Goal: Task Accomplishment & Management: Use online tool/utility

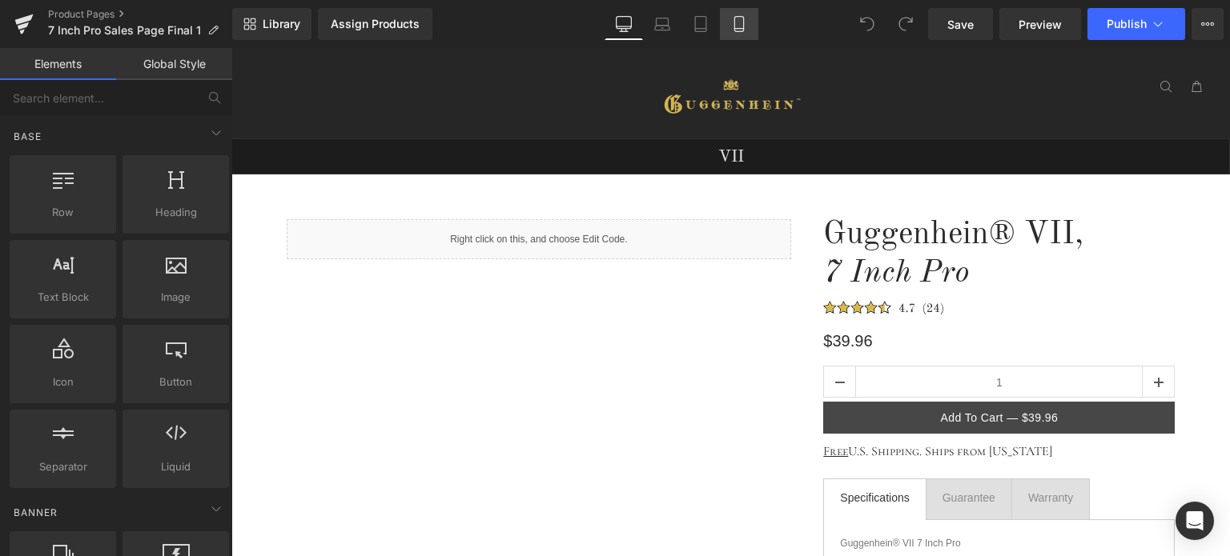
click at [740, 29] on icon at bounding box center [738, 29] width 9 height 0
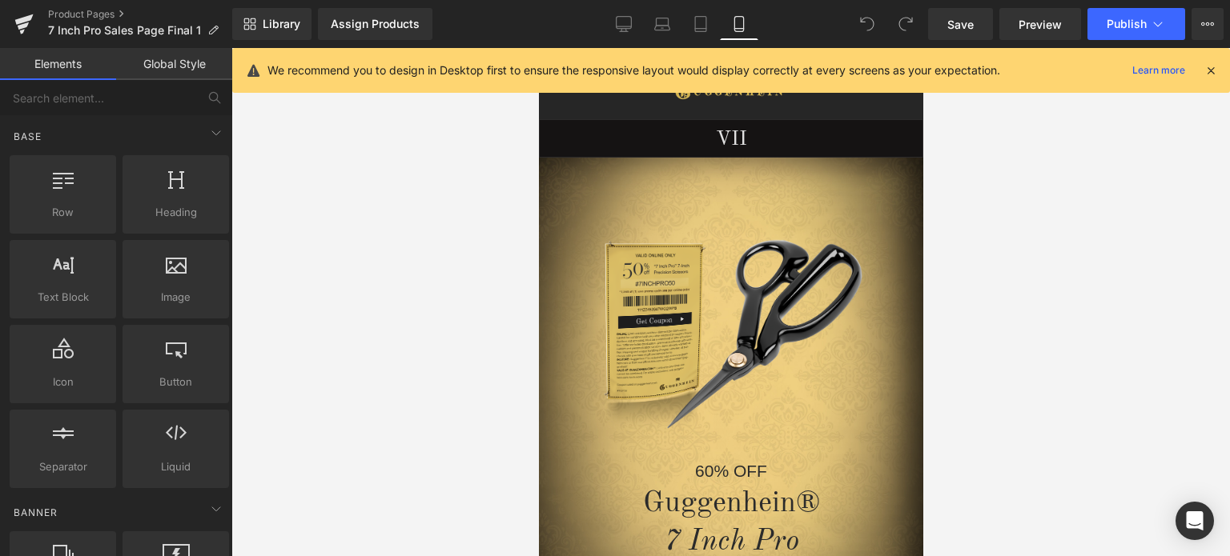
click at [1207, 70] on icon at bounding box center [1210, 70] width 14 height 14
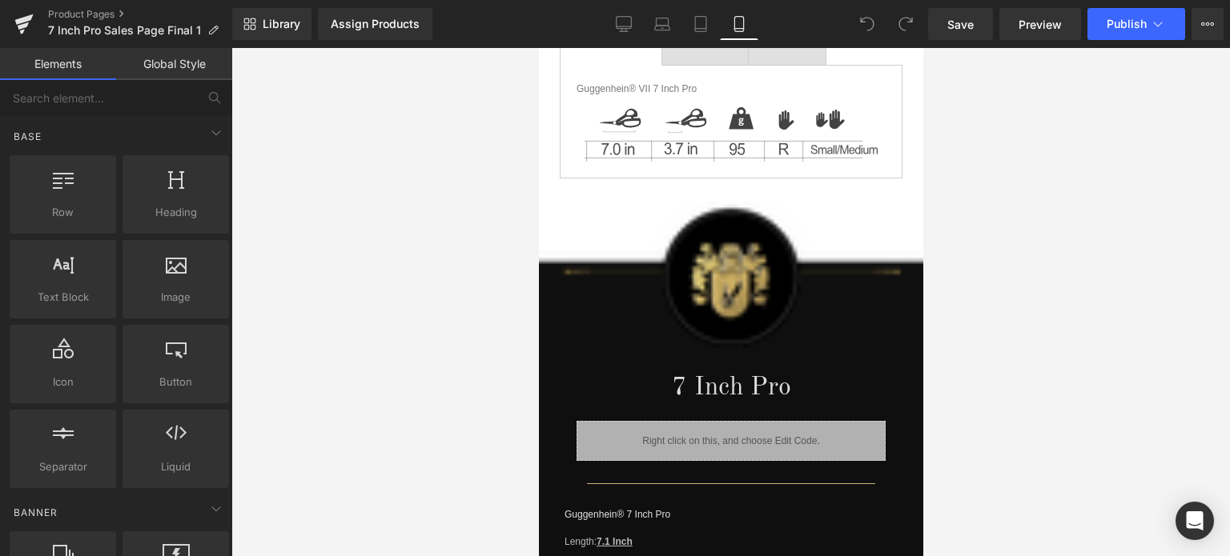
scroll to position [1717, 0]
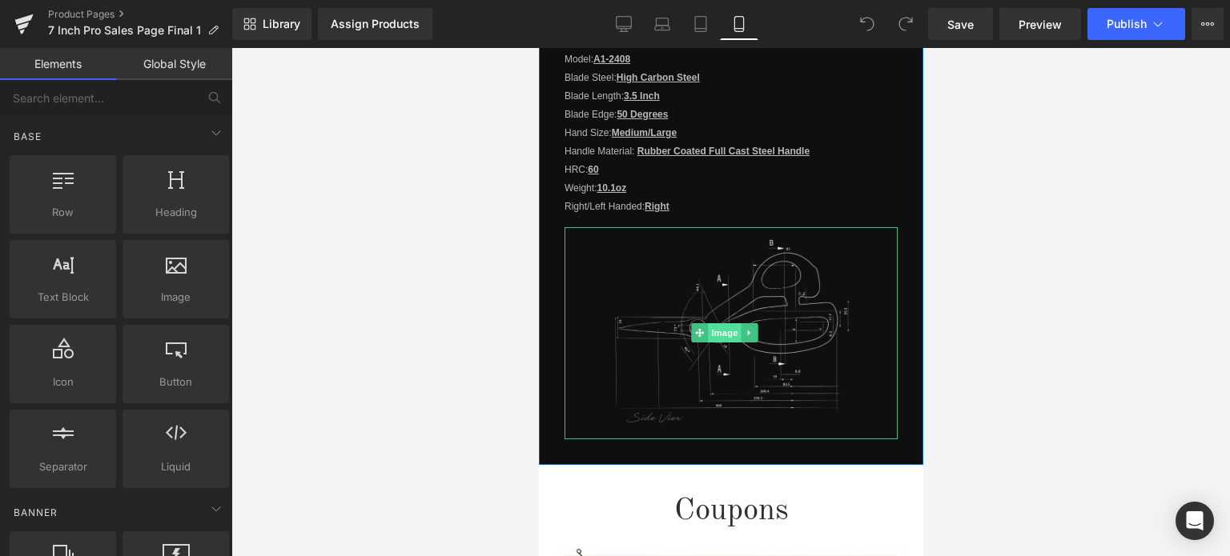
click at [723, 324] on span "Image" at bounding box center [725, 332] width 34 height 19
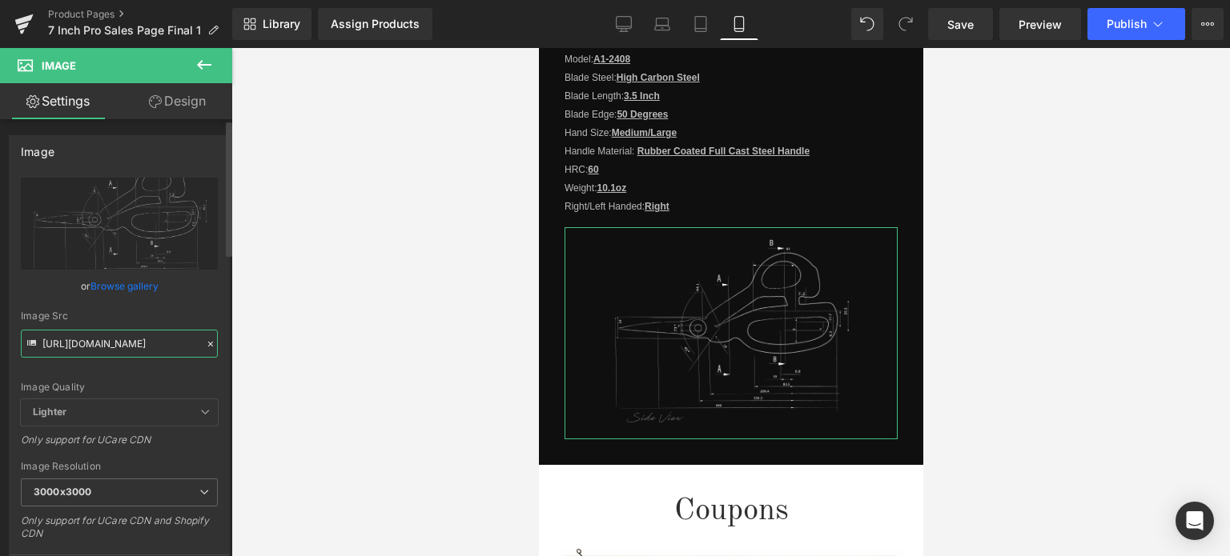
click at [95, 345] on input "[URL][DOMAIN_NAME]" at bounding box center [119, 344] width 197 height 28
paste input "6f88b00d-102a-4fe4-b193-d00c721975f0.png?v=1757961872"
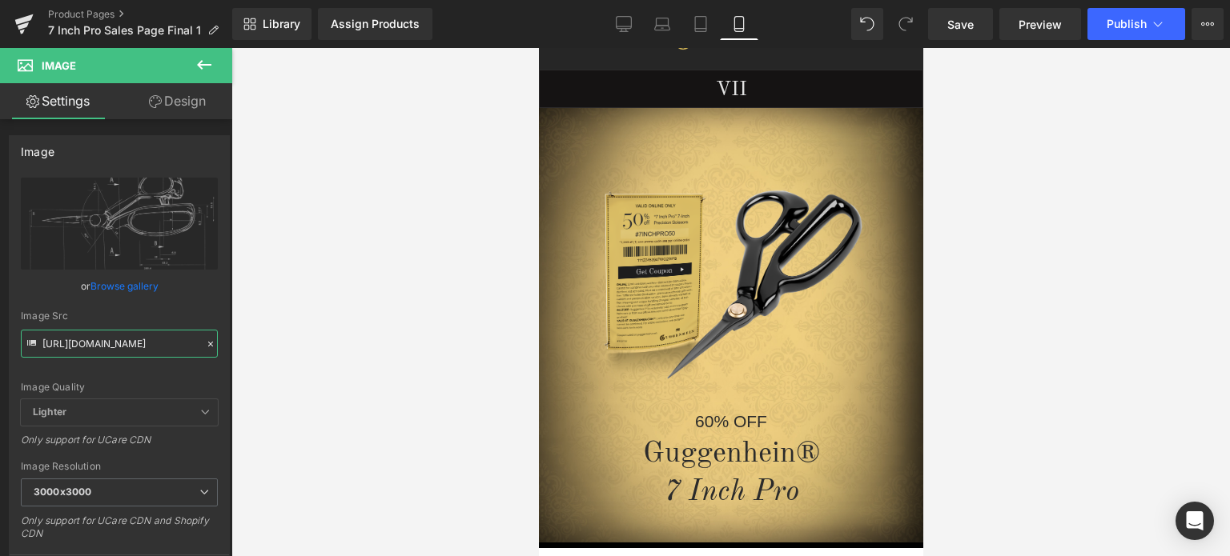
scroll to position [14, 0]
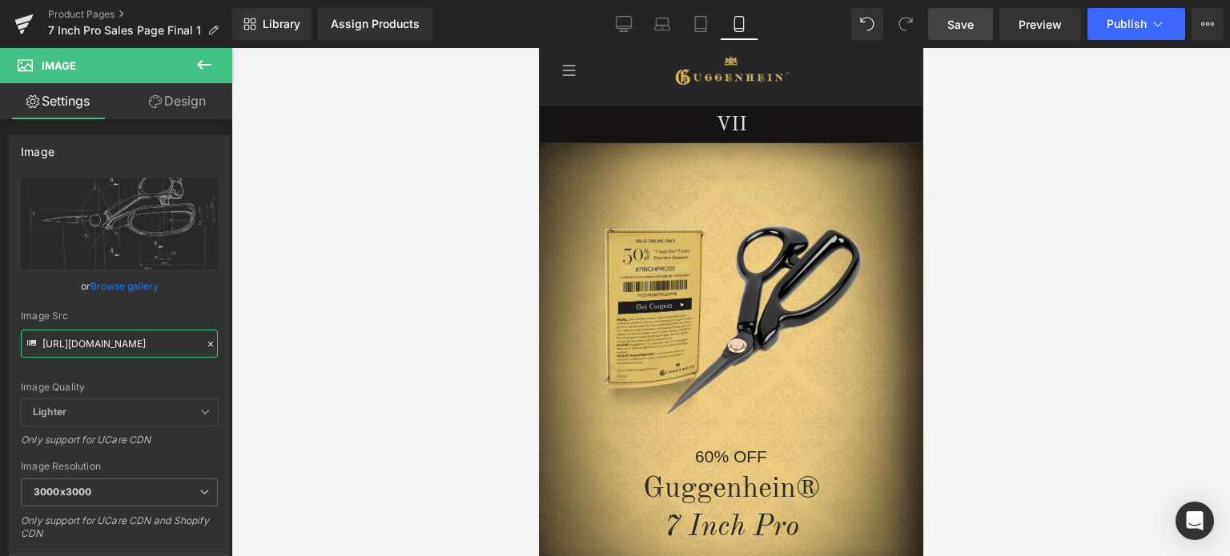
type input "[URL][DOMAIN_NAME]"
click at [959, 14] on link "Save" at bounding box center [960, 24] width 65 height 32
click at [980, 26] on link "Save" at bounding box center [960, 24] width 65 height 32
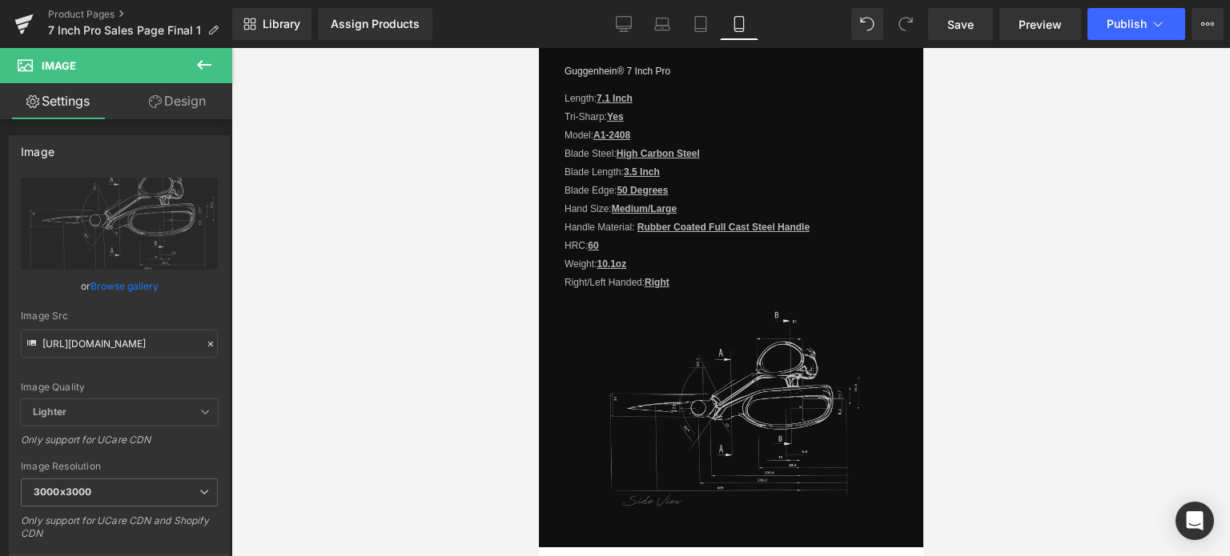
scroll to position [1638, 0]
click at [962, 16] on span "Save" at bounding box center [960, 24] width 26 height 17
click at [962, 27] on span "Save" at bounding box center [960, 24] width 26 height 17
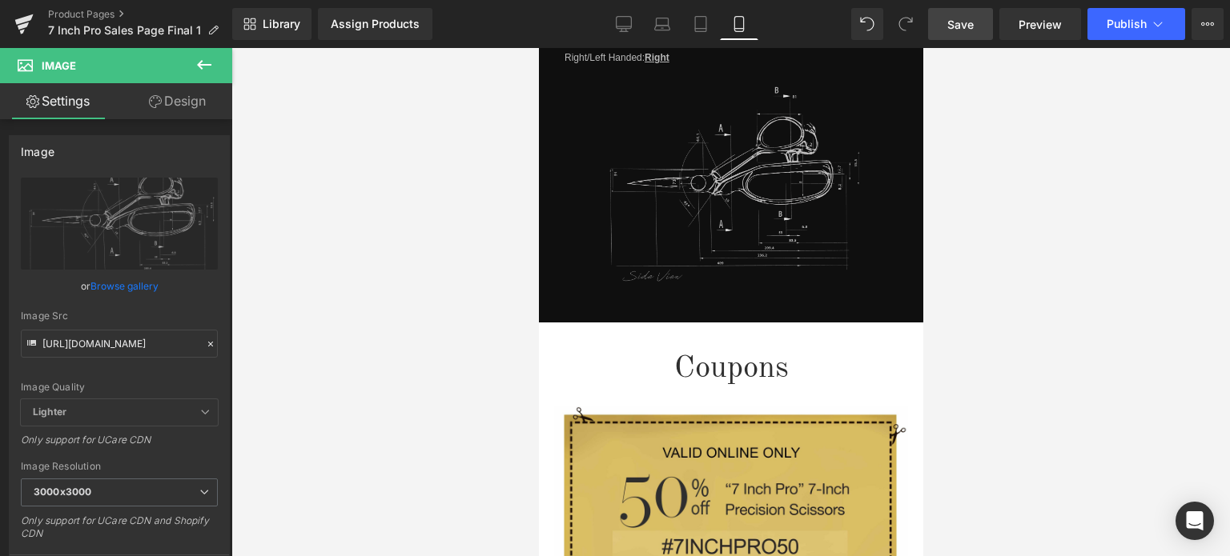
scroll to position [1721, 0]
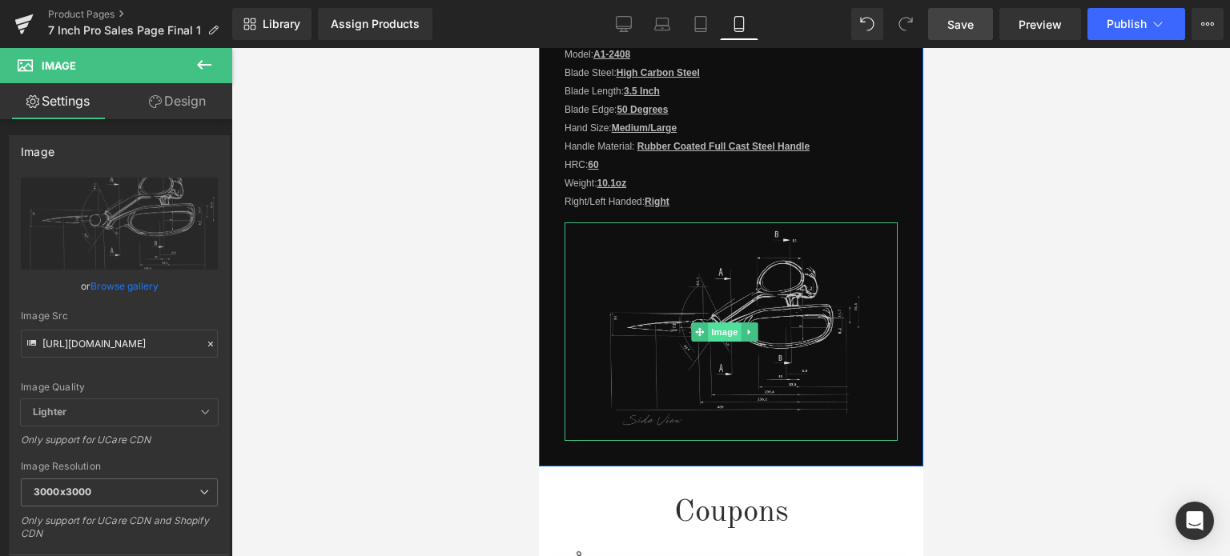
click at [721, 323] on span "Image" at bounding box center [725, 332] width 34 height 19
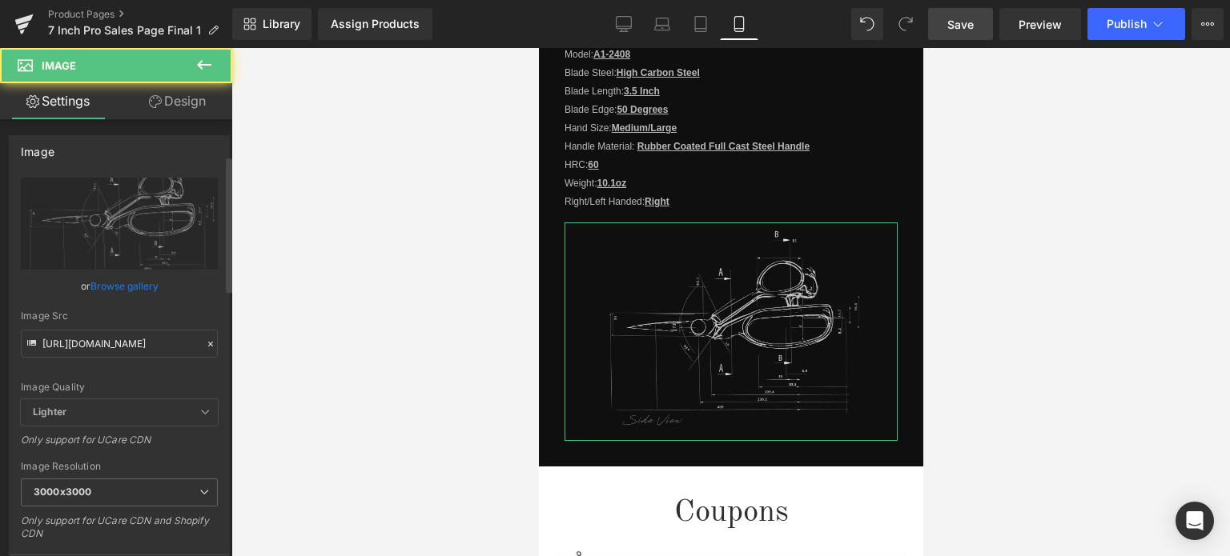
scroll to position [320, 0]
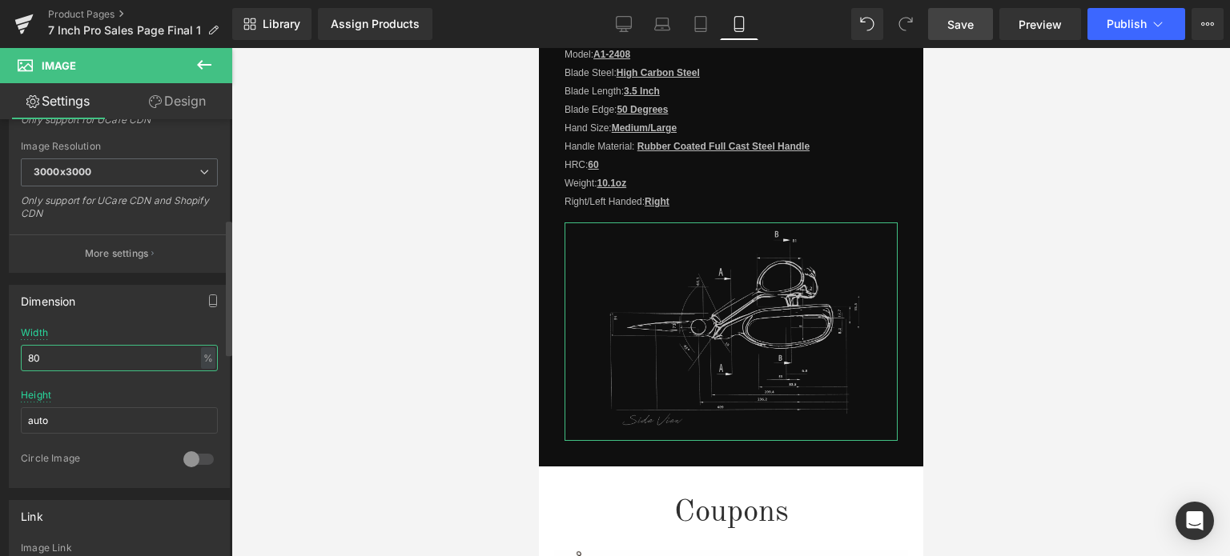
click at [40, 359] on input "80" at bounding box center [119, 358] width 197 height 26
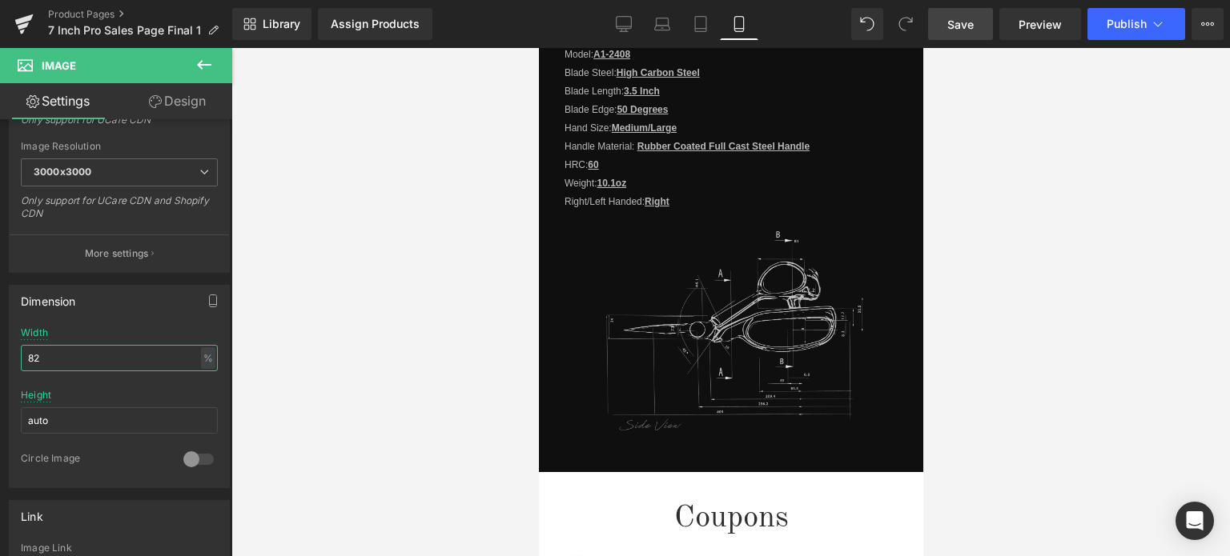
type input "82"
click at [970, 26] on span "Save" at bounding box center [960, 24] width 26 height 17
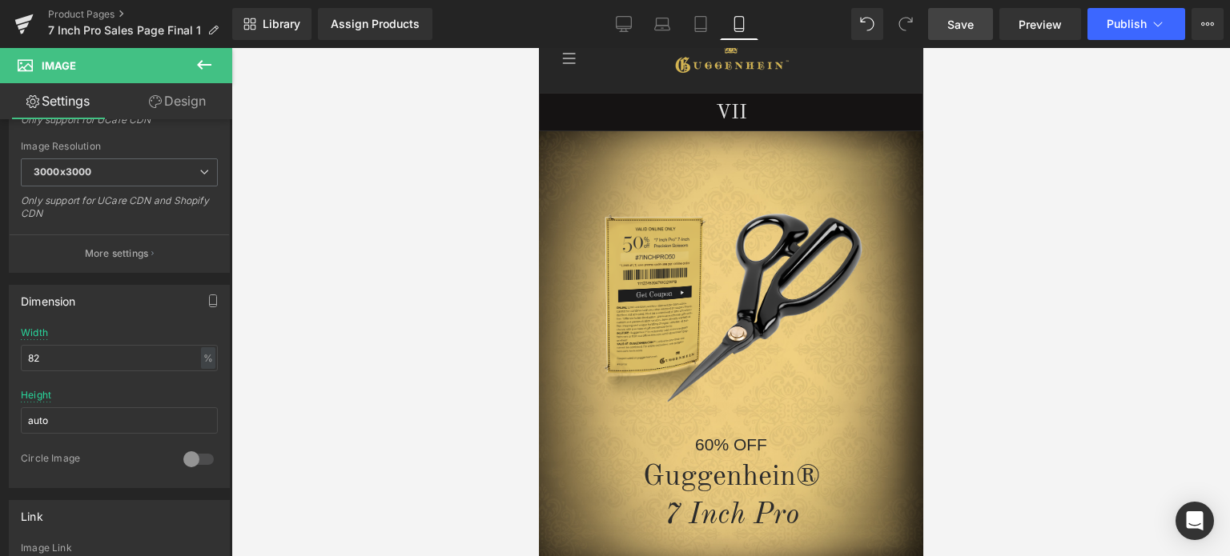
scroll to position [8, 0]
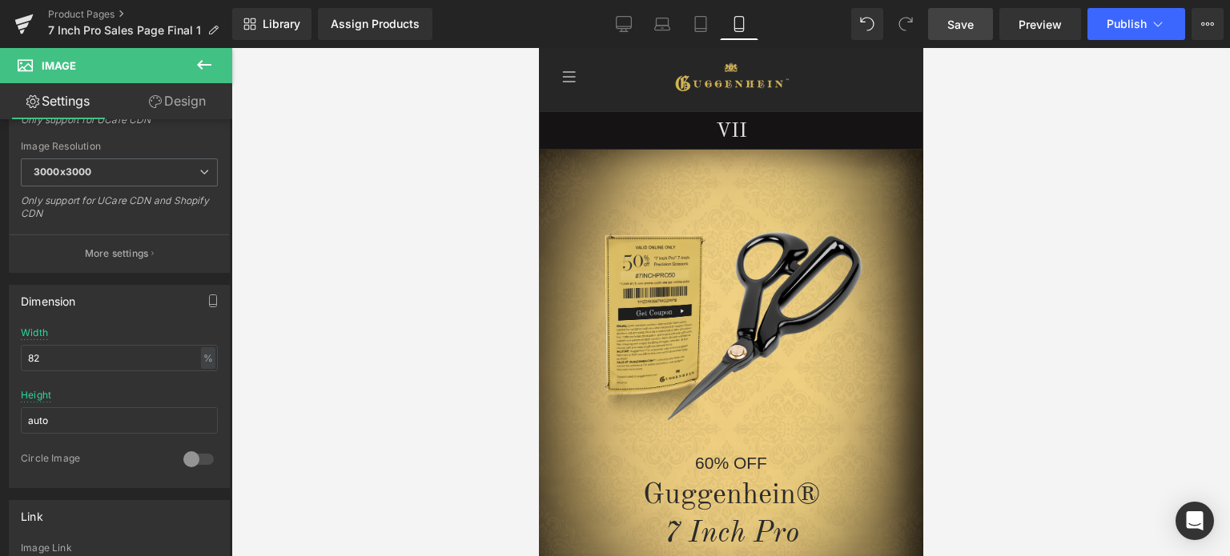
click at [966, 26] on span "Save" at bounding box center [960, 24] width 26 height 17
click at [1034, 25] on span "Preview" at bounding box center [1039, 24] width 43 height 17
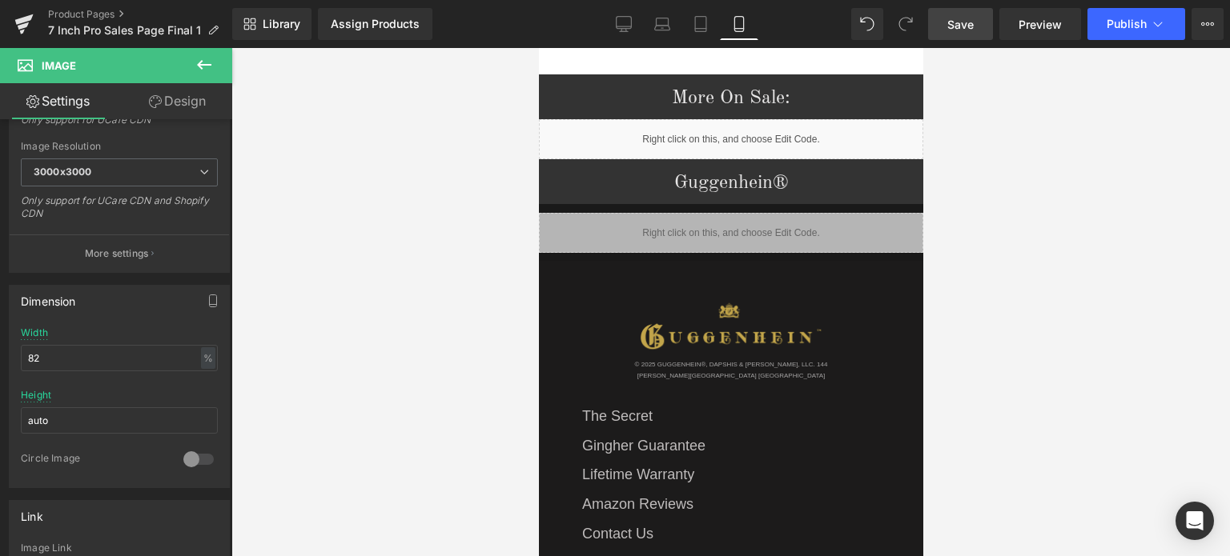
scroll to position [2871, 0]
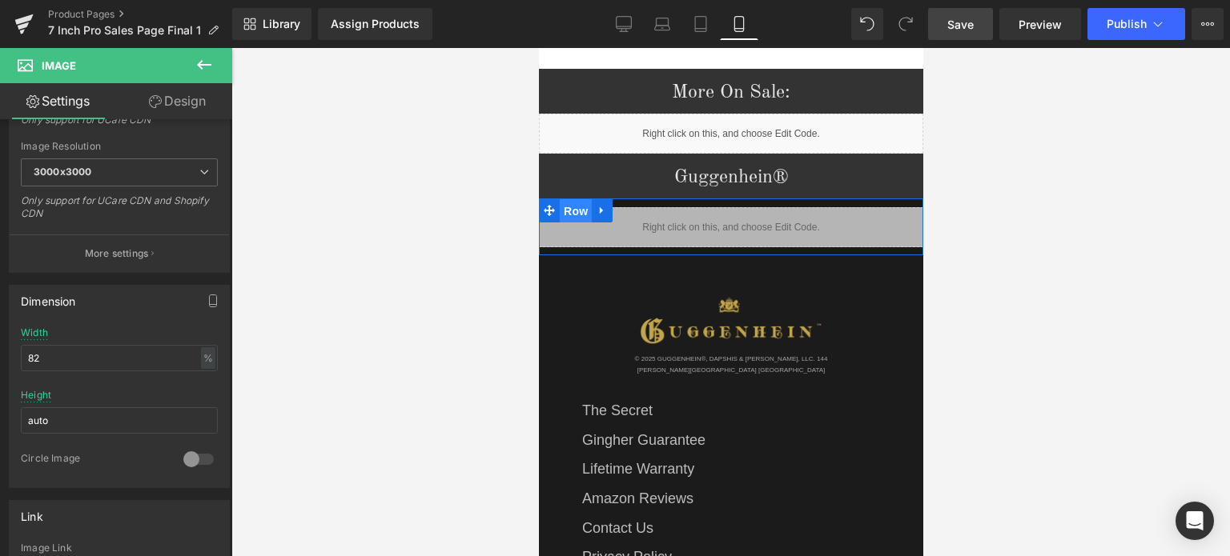
click at [576, 199] on span "Row" at bounding box center [575, 211] width 32 height 24
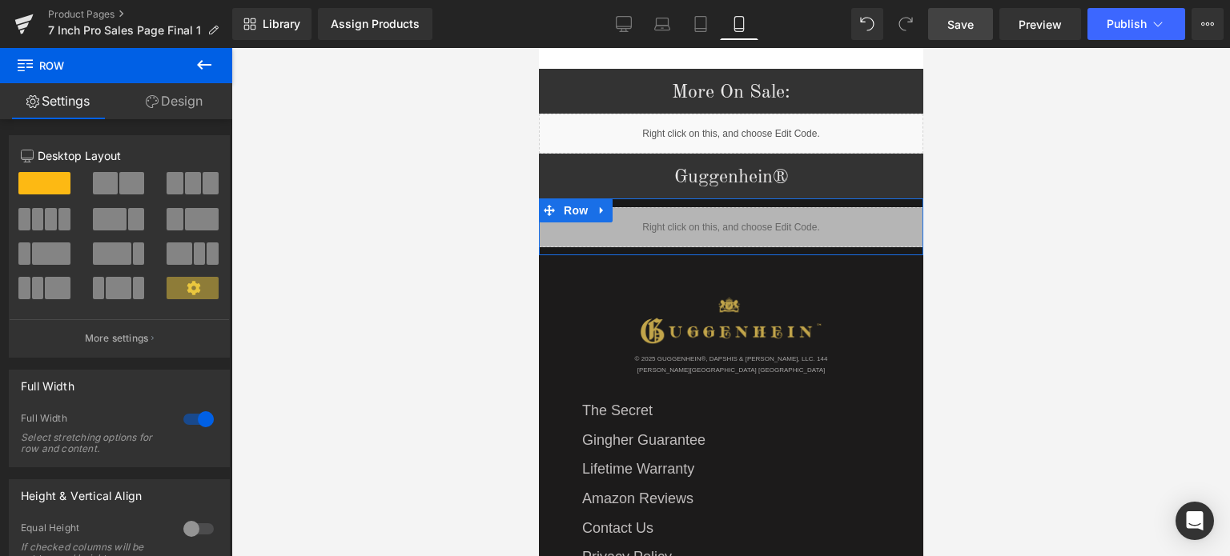
drag, startPoint x: 178, startPoint y: 102, endPoint x: 177, endPoint y: 88, distance: 13.6
click at [178, 102] on link "Design" at bounding box center [174, 101] width 116 height 36
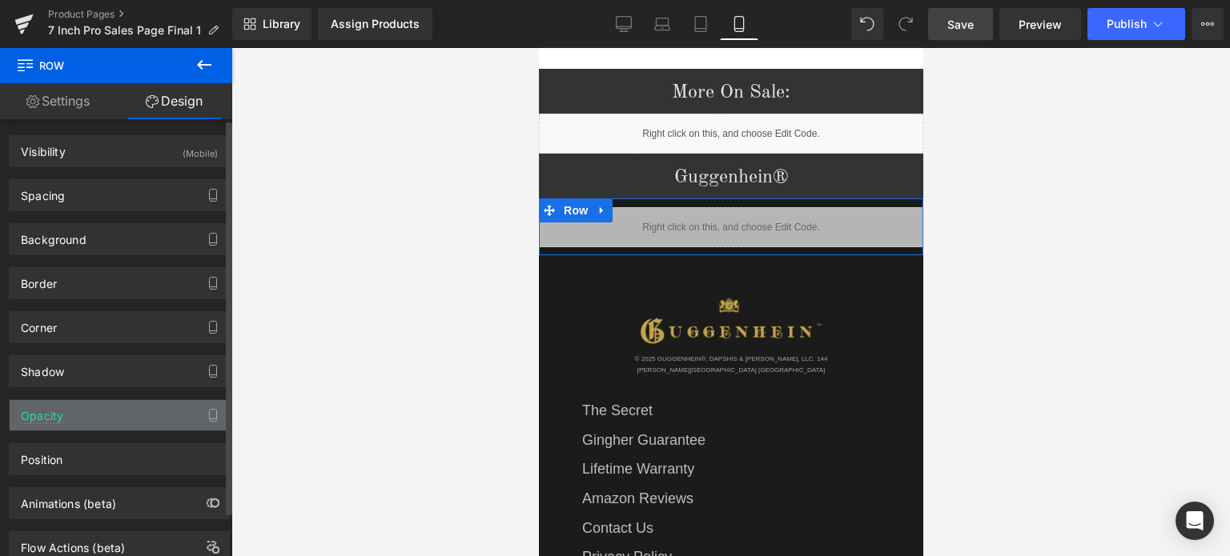
click at [128, 418] on div "Opacity" at bounding box center [119, 415] width 219 height 30
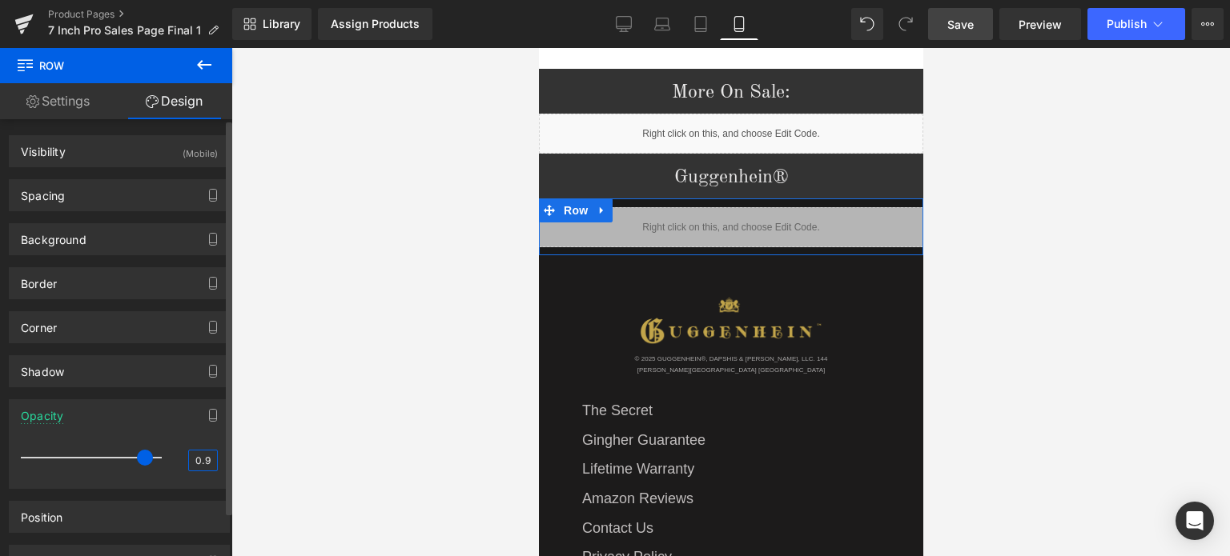
click at [205, 456] on input "0.9" at bounding box center [203, 461] width 28 height 20
type input "0.94"
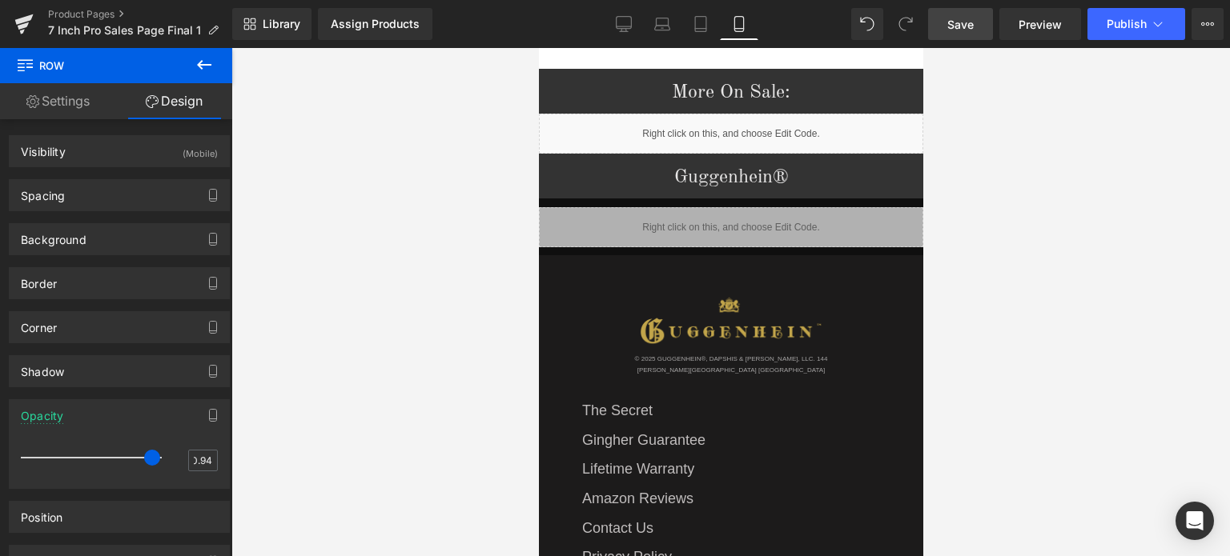
click at [330, 444] on div at bounding box center [730, 302] width 998 height 508
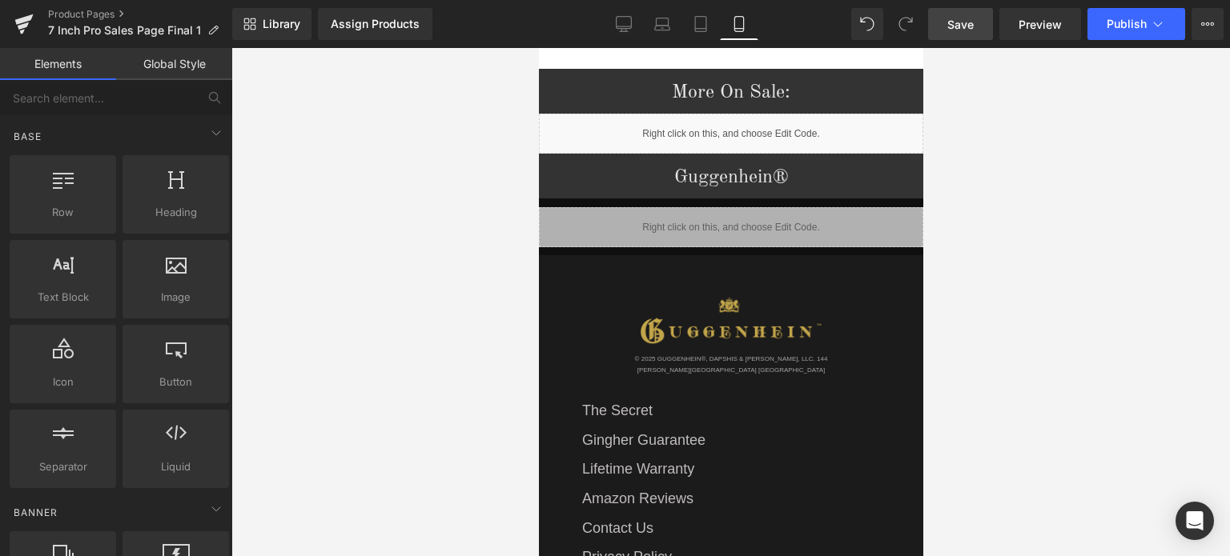
scroll to position [0, 0]
click at [959, 24] on span "Save" at bounding box center [960, 24] width 26 height 17
click at [959, 23] on span "Save" at bounding box center [960, 24] width 26 height 17
click at [962, 22] on span "Save" at bounding box center [960, 24] width 26 height 17
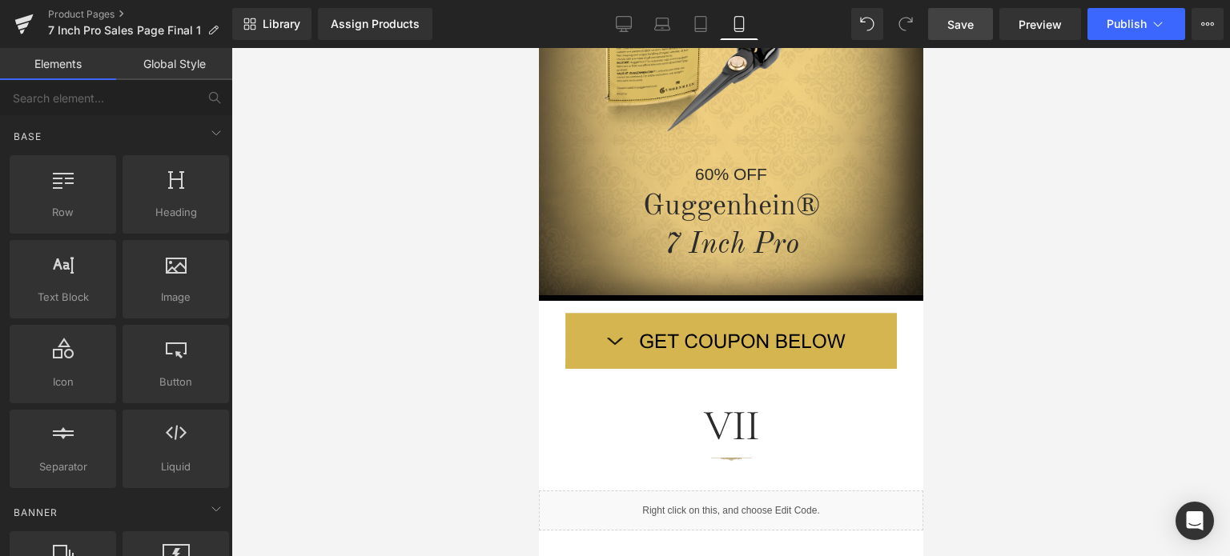
scroll to position [223, 0]
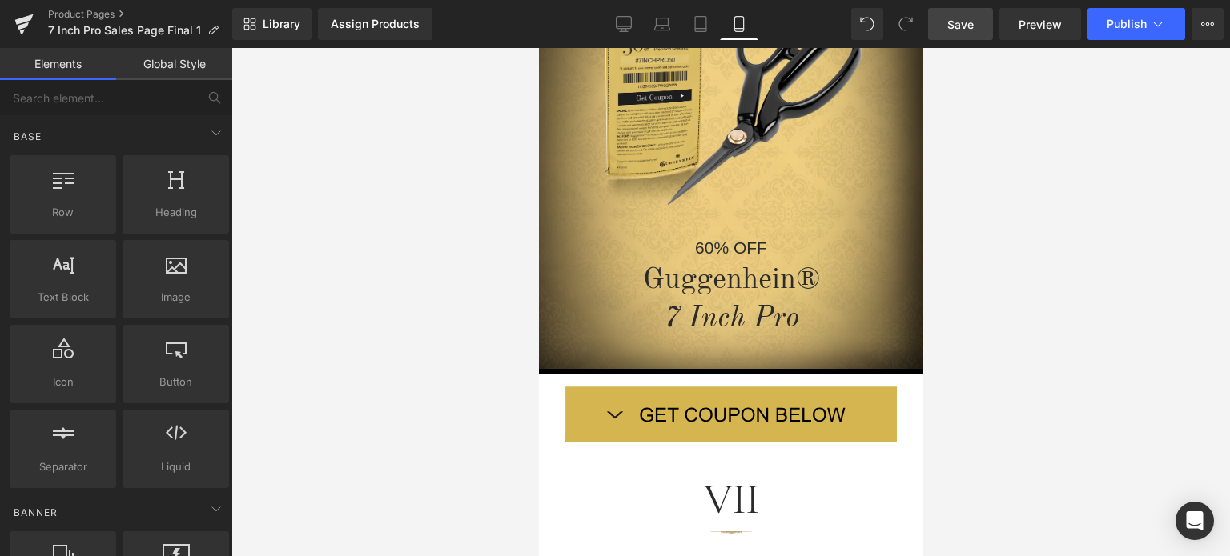
click at [964, 25] on span "Save" at bounding box center [960, 24] width 26 height 17
click at [962, 24] on span "Save" at bounding box center [960, 24] width 26 height 17
click at [964, 14] on link "Save" at bounding box center [960, 24] width 65 height 32
click at [972, 25] on span "Save" at bounding box center [960, 24] width 26 height 17
click at [969, 25] on span "Save" at bounding box center [960, 24] width 26 height 17
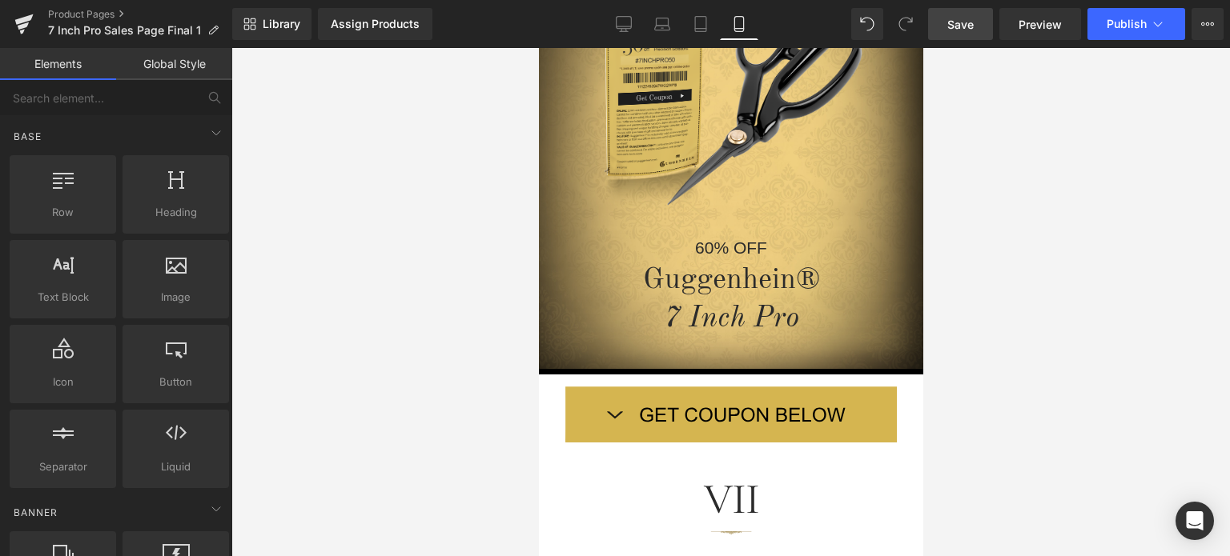
click at [968, 26] on span "Save" at bounding box center [960, 24] width 26 height 17
click at [973, 18] on span "Save" at bounding box center [960, 24] width 26 height 17
